Goal: Find specific page/section: Find specific page/section

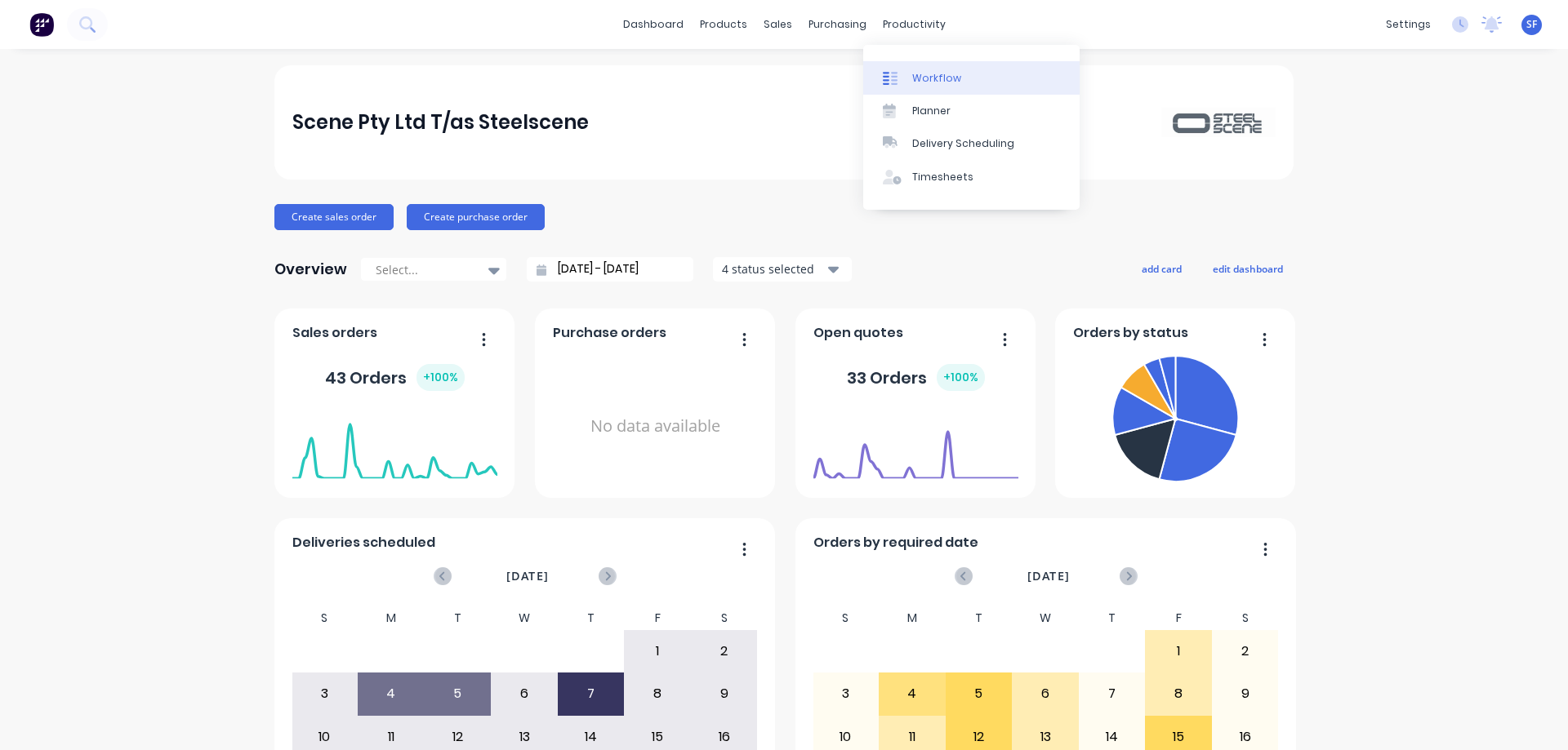
click at [938, 71] on div "Workflow" at bounding box center [936, 79] width 49 height 14
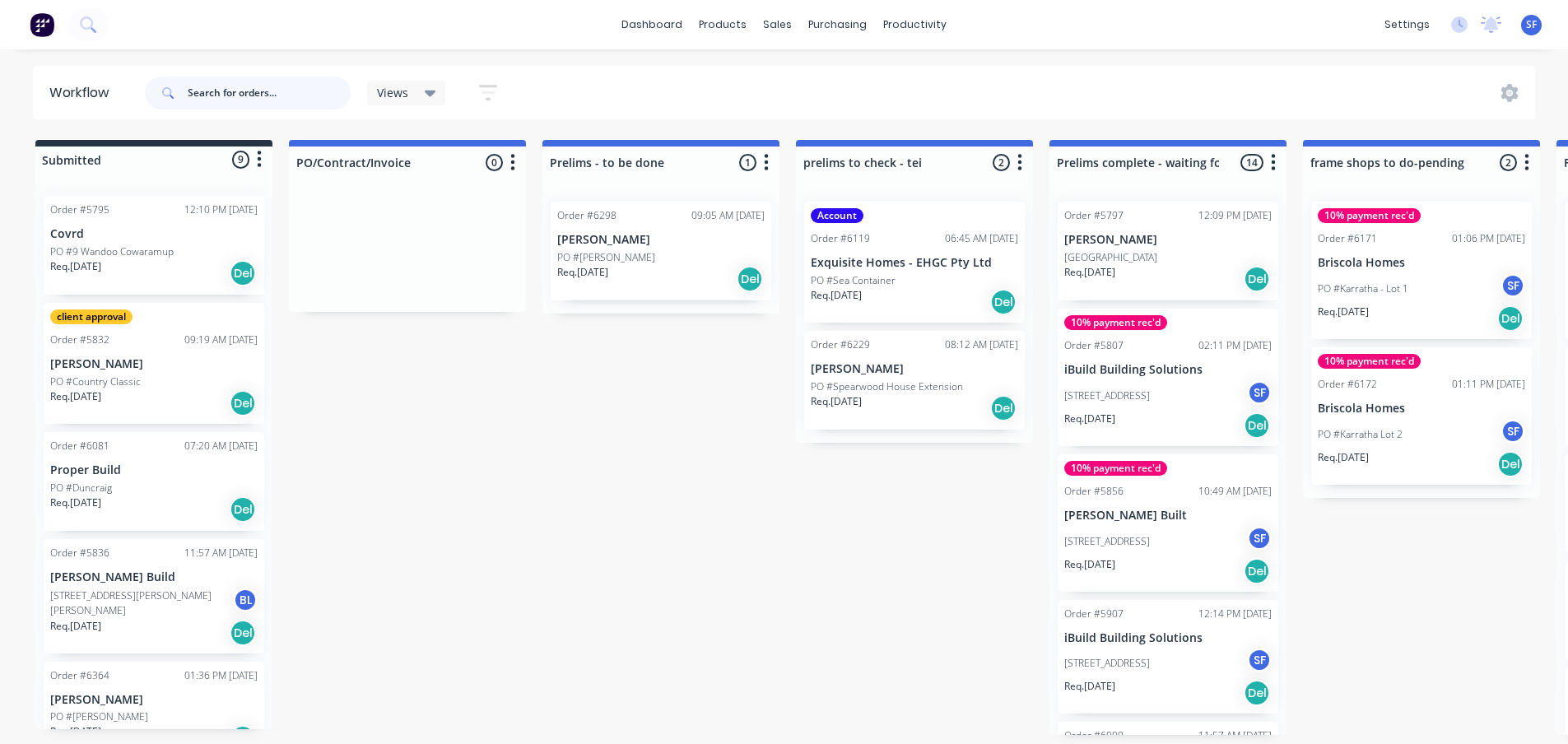
click at [244, 95] on input "text" at bounding box center [269, 93] width 163 height 33
type input "q"
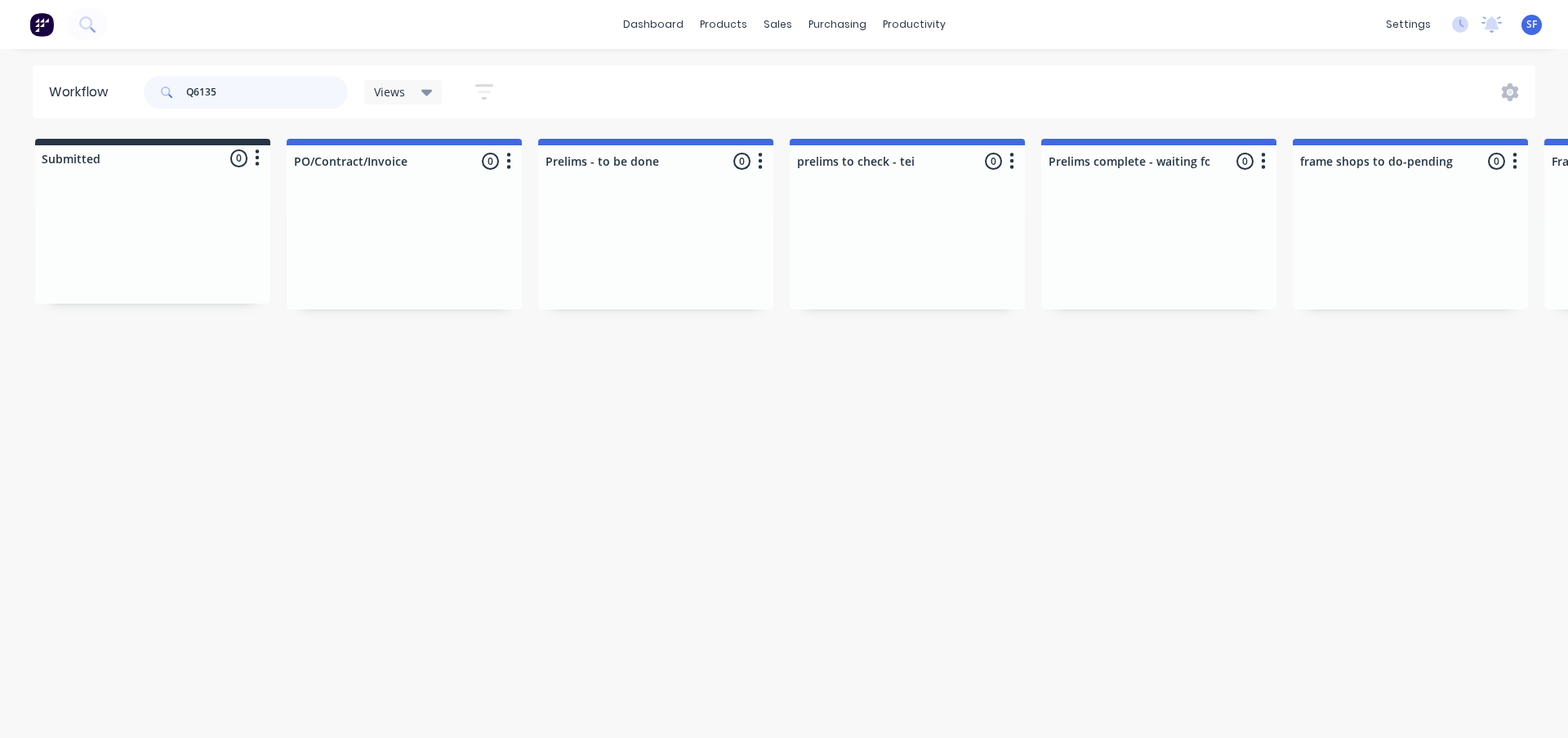
drag, startPoint x: 226, startPoint y: 88, endPoint x: 194, endPoint y: 92, distance: 32.2
click at [194, 92] on input "Q6135" at bounding box center [267, 92] width 162 height 33
type input "Q"
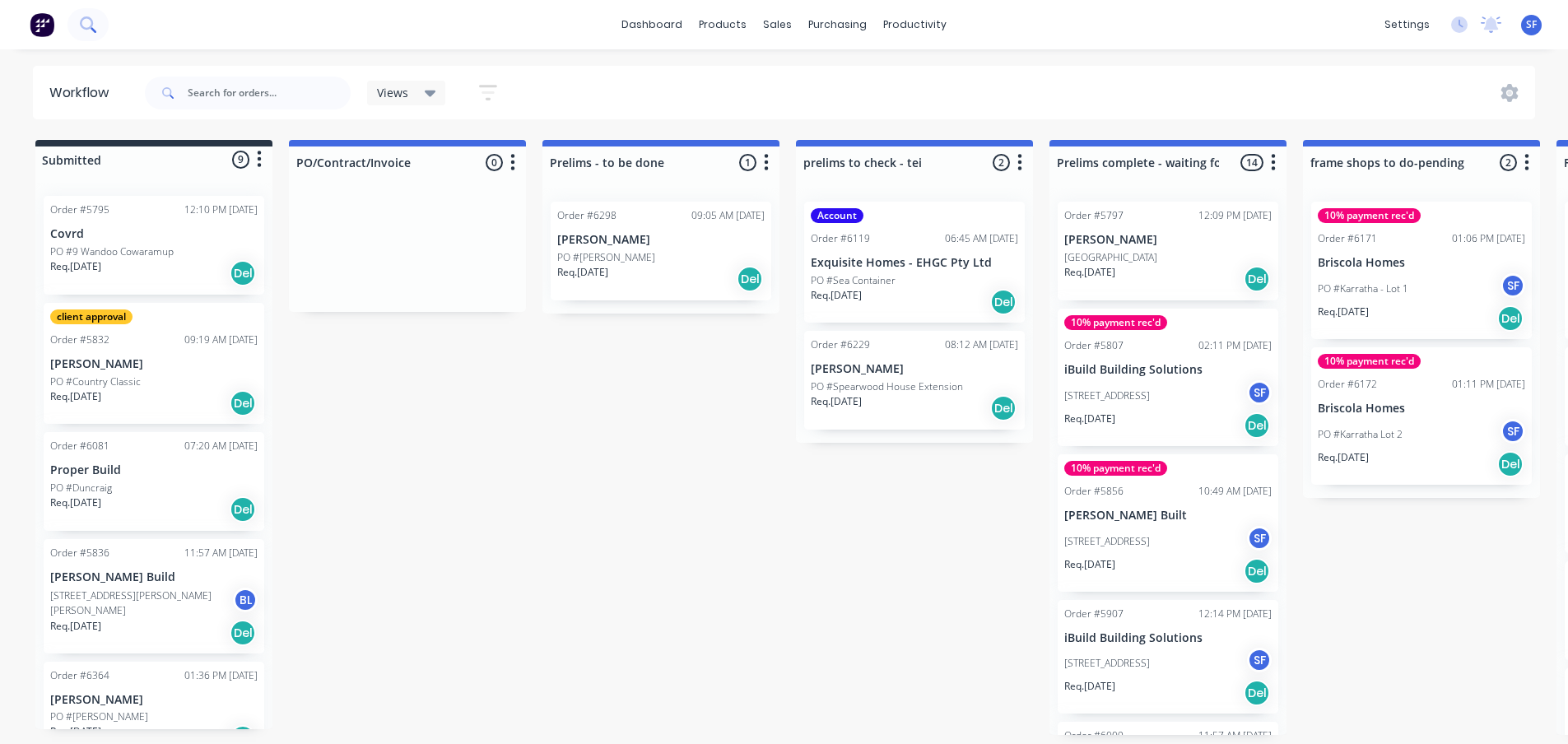
click at [97, 25] on button at bounding box center [88, 25] width 41 height 33
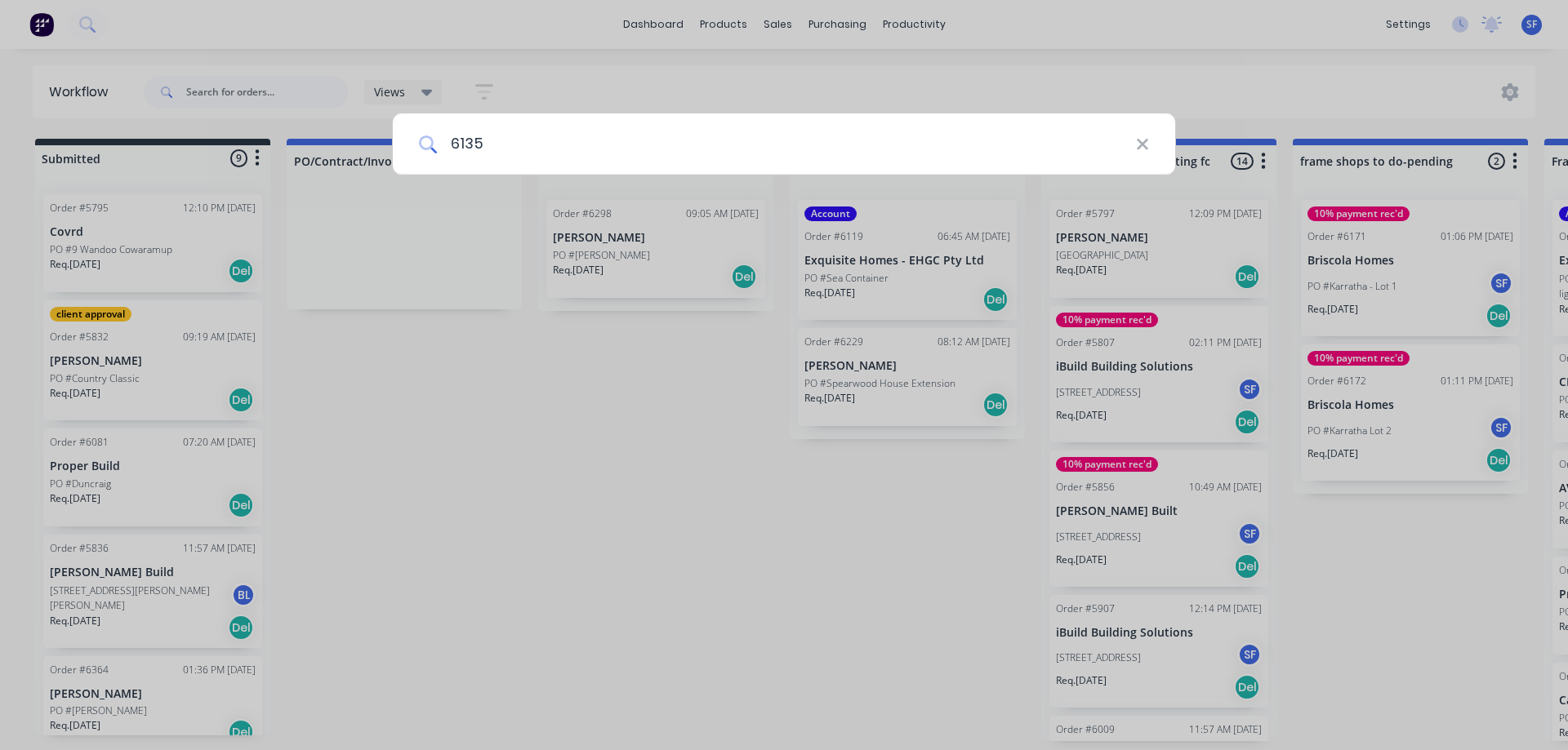
type input "6135"
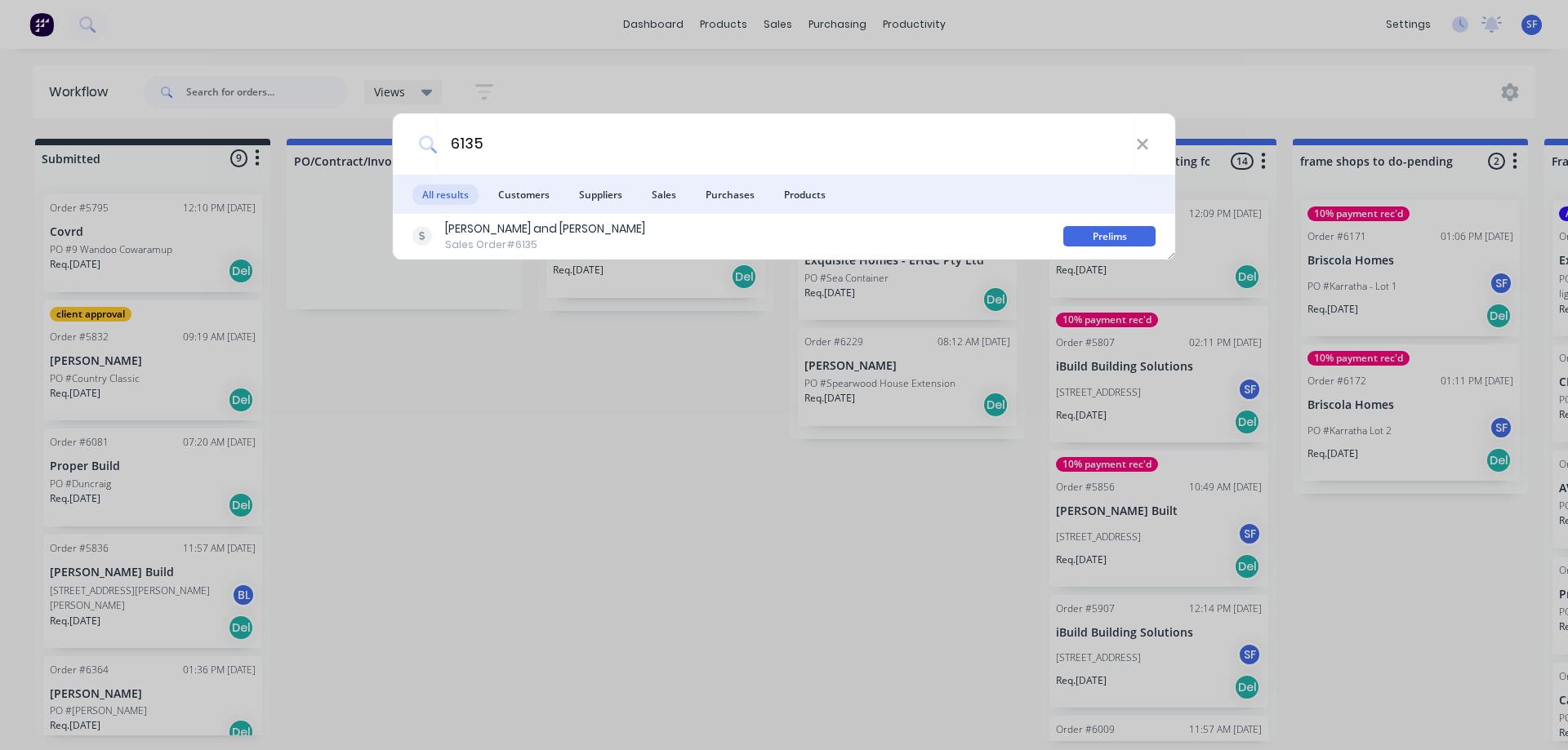
click at [1154, 145] on div "6135" at bounding box center [784, 144] width 783 height 62
click at [1143, 151] on icon at bounding box center [1142, 145] width 13 height 18
